Goal: Task Accomplishment & Management: Manage account settings

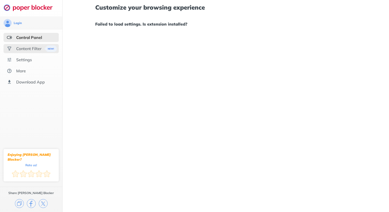
click at [35, 49] on div "Content Filter" at bounding box center [28, 48] width 25 height 5
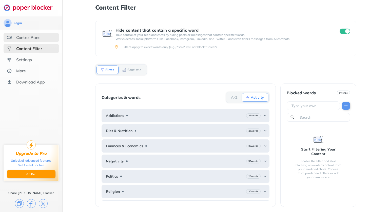
click at [34, 41] on div "Control Panel" at bounding box center [31, 37] width 55 height 9
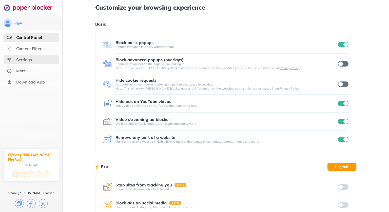
click at [43, 58] on div "Settings" at bounding box center [31, 59] width 55 height 9
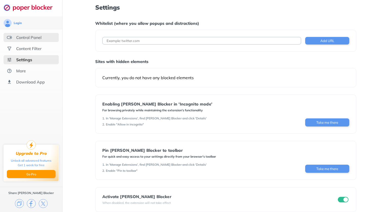
click at [37, 34] on div "Control Panel" at bounding box center [31, 37] width 55 height 9
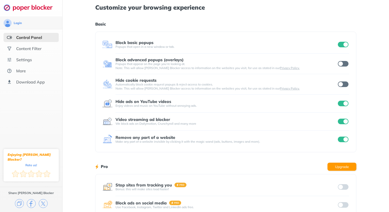
click at [344, 64] on input "checkbox" at bounding box center [343, 64] width 11 height 6
click at [343, 84] on input "checkbox" at bounding box center [343, 85] width 11 height 6
click at [348, 44] on input "checkbox" at bounding box center [343, 45] width 11 height 6
